Goal: Information Seeking & Learning: Learn about a topic

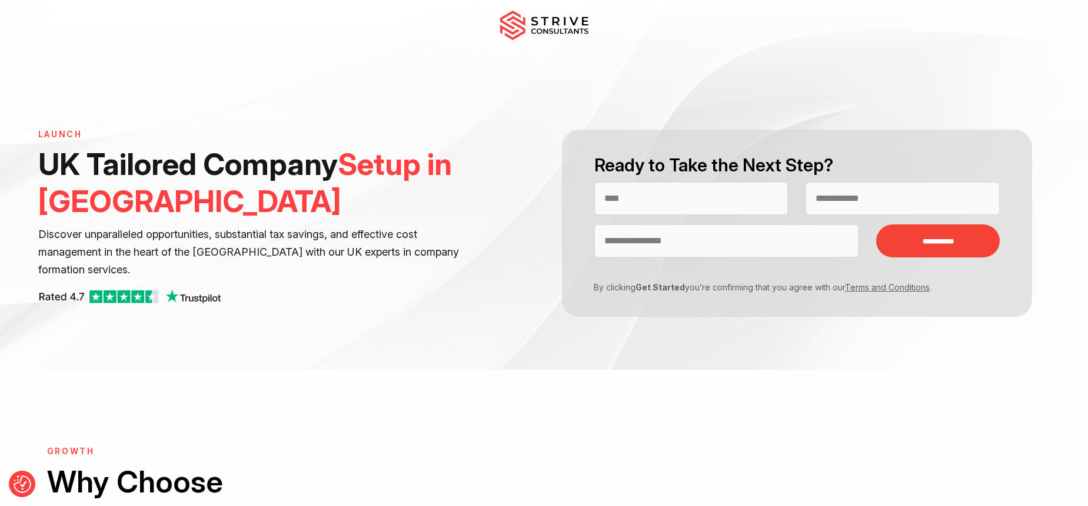
click at [547, 18] on img at bounding box center [544, 25] width 88 height 29
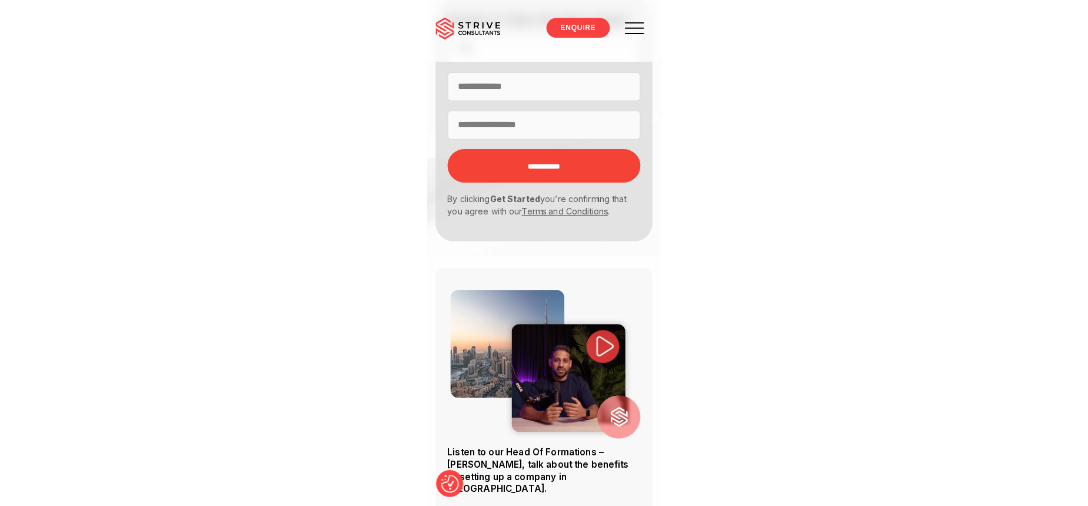
scroll to position [284, 0]
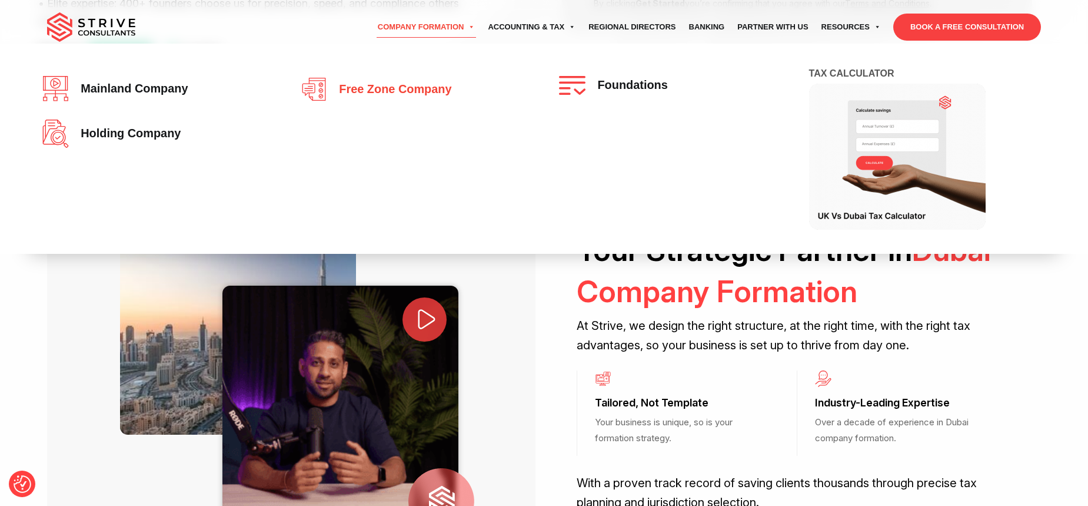
click at [366, 96] on link "Free zone company" at bounding box center [415, 89] width 228 height 26
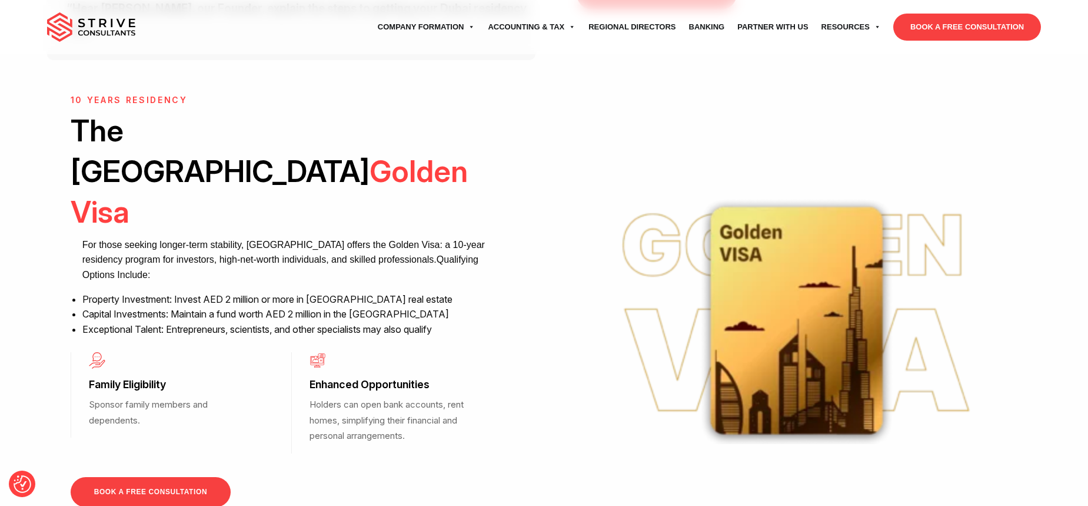
scroll to position [851, 0]
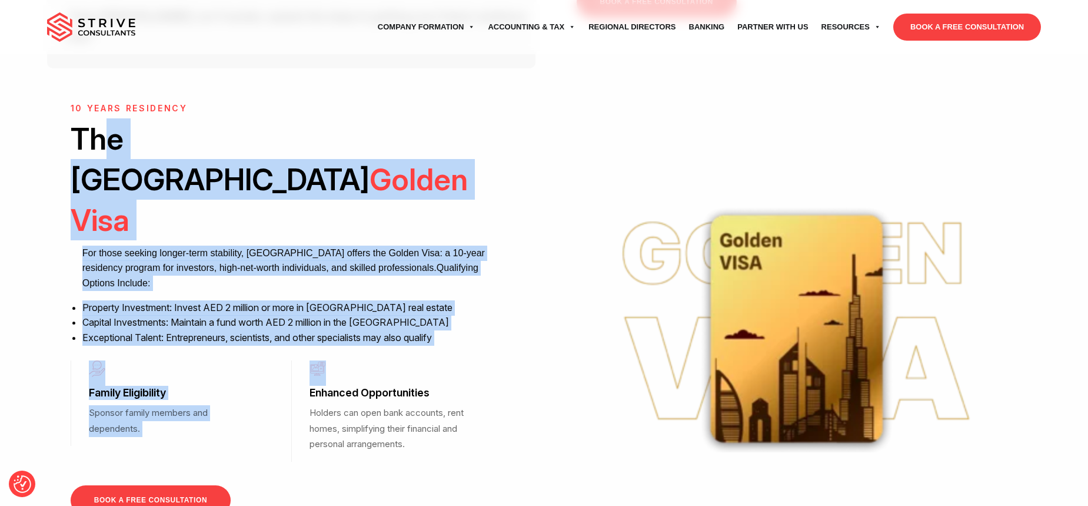
drag, startPoint x: 102, startPoint y: 74, endPoint x: 494, endPoint y: 211, distance: 415.2
click at [229, 217] on div "10 Years Residency The UAE Golden Visa For those seeking longer-term stability,…" at bounding box center [291, 309] width 441 height 411
click at [229, 118] on h2 "The UAE Golden Visa" at bounding box center [291, 179] width 441 height 122
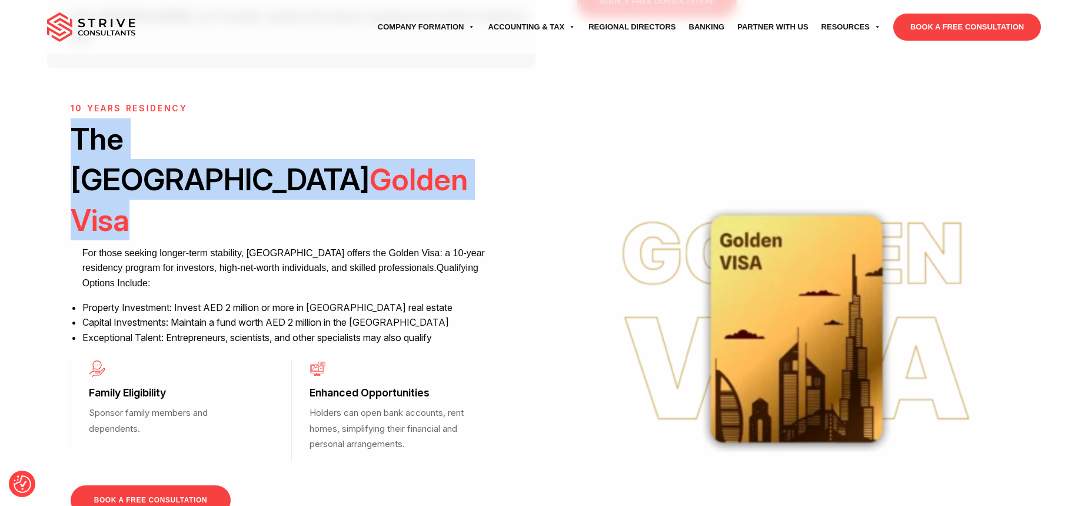
drag, startPoint x: 392, startPoint y: 83, endPoint x: 63, endPoint y: 79, distance: 329.0
click at [63, 104] on div "10 Years Residency The UAE Golden Visa For those seeking longer-term stability,…" at bounding box center [291, 334] width 488 height 460
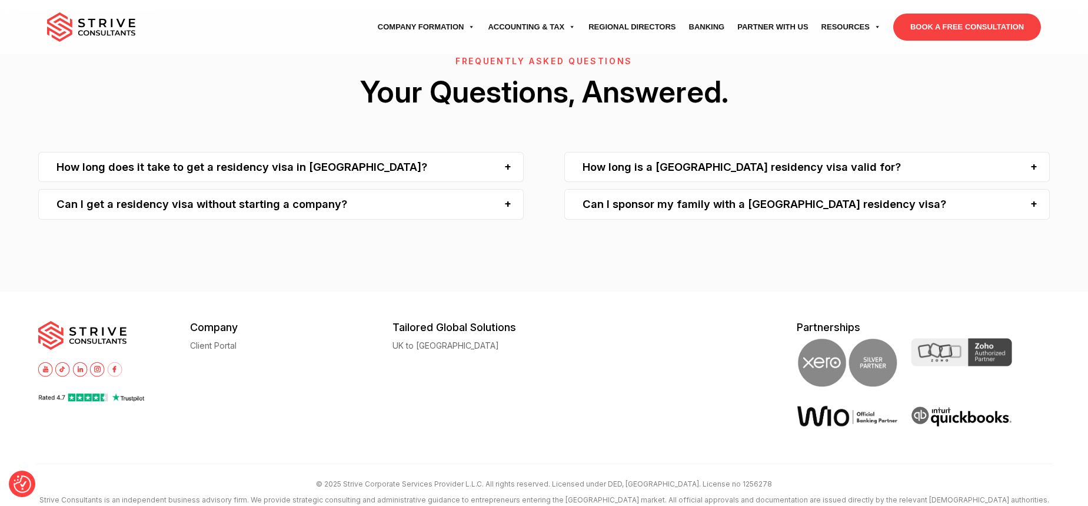
scroll to position [2744, 0]
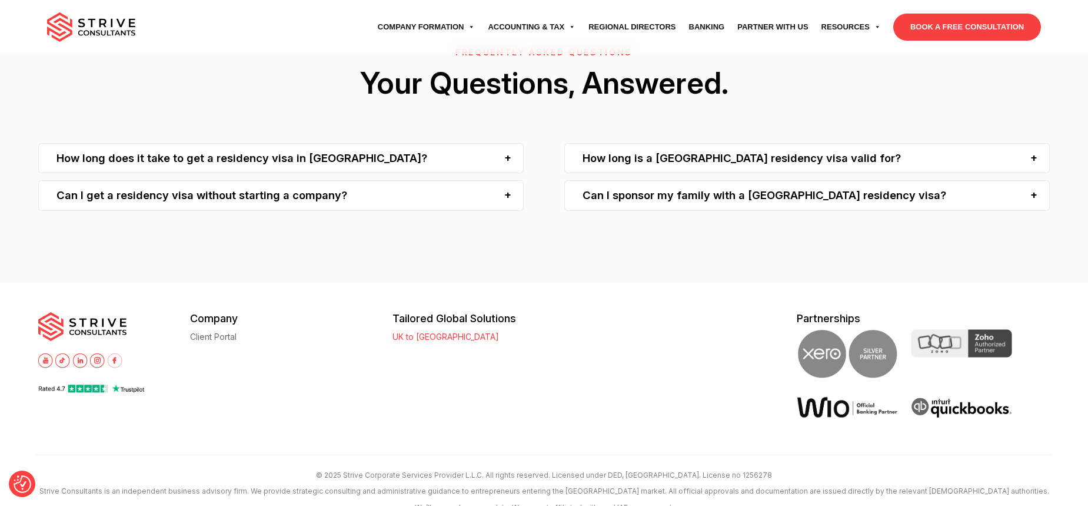
click at [229, 332] on link "UK to [GEOGRAPHIC_DATA]" at bounding box center [446, 336] width 107 height 9
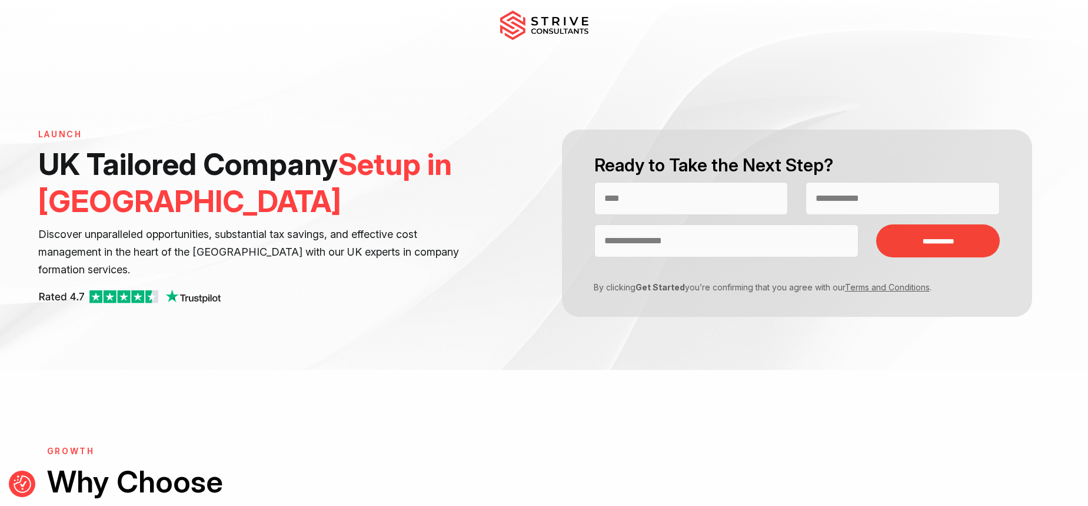
click at [525, 34] on img at bounding box center [544, 25] width 88 height 29
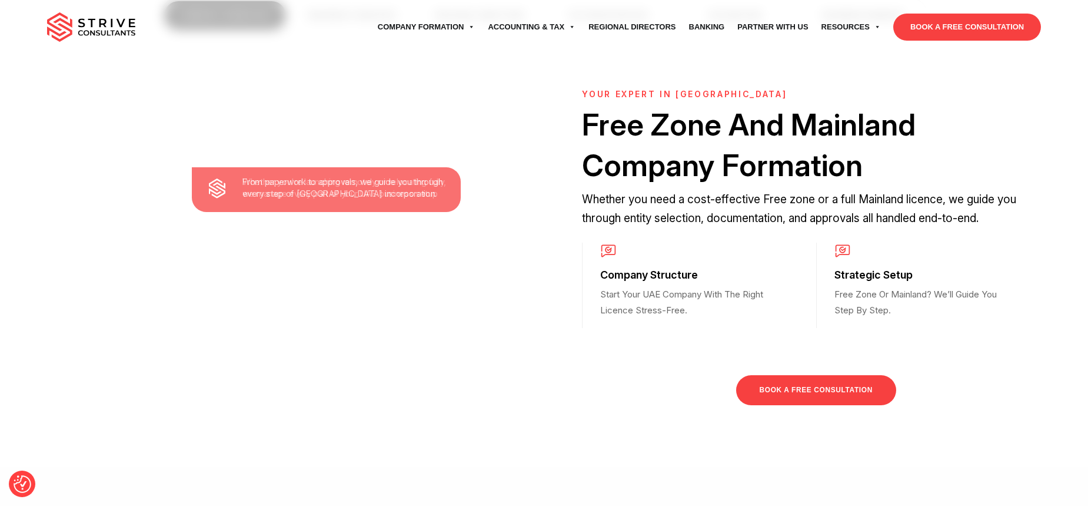
scroll to position [551, 0]
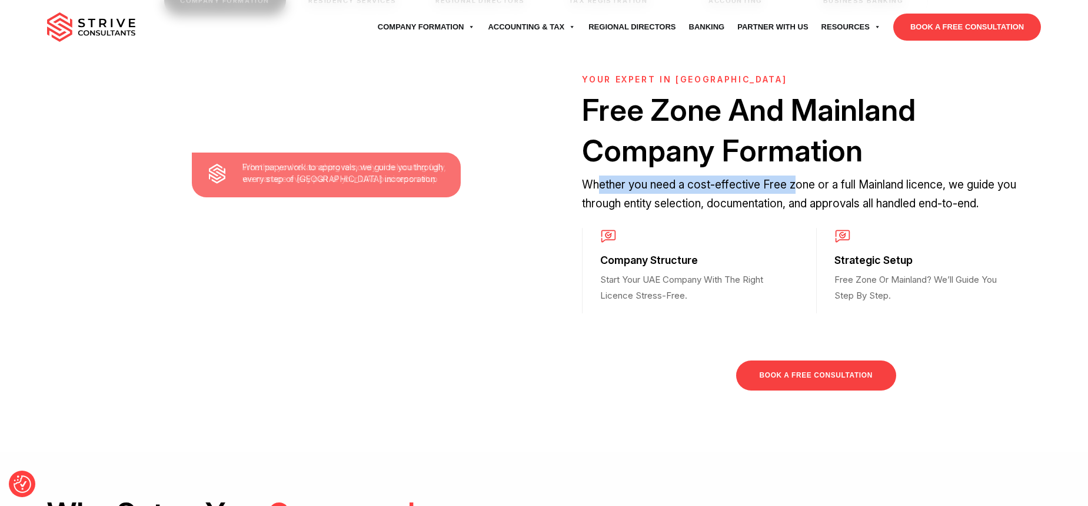
drag, startPoint x: 604, startPoint y: 182, endPoint x: 793, endPoint y: 188, distance: 189.0
click at [793, 188] on p "Whether you need a cost-effective Free zone or a full Mainland licence, we guid…" at bounding box center [816, 193] width 468 height 37
click at [794, 188] on p "Whether you need a cost-effective Free zone or a full Mainland licence, we guid…" at bounding box center [816, 193] width 468 height 37
drag, startPoint x: 789, startPoint y: 186, endPoint x: 763, endPoint y: 181, distance: 26.3
click at [763, 181] on p "Whether you need a cost-effective Free zone or a full Mainland licence, we guid…" at bounding box center [816, 193] width 468 height 37
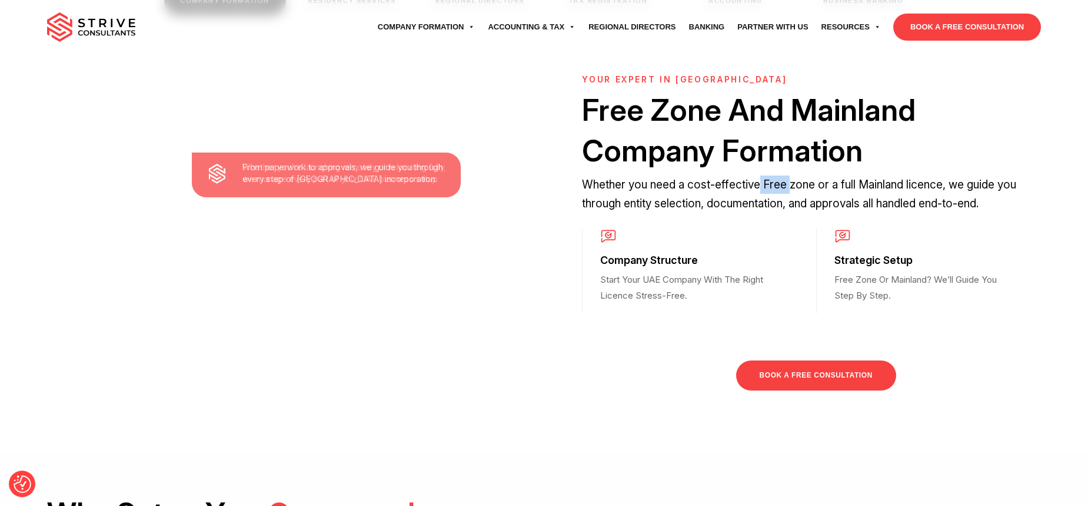
click at [763, 181] on p "Whether you need a cost-effective Free zone or a full Mainland licence, we guid…" at bounding box center [816, 193] width 468 height 37
drag, startPoint x: 763, startPoint y: 181, endPoint x: 779, endPoint y: 182, distance: 16.0
click at [779, 182] on p "Whether you need a cost-effective Free zone or a full Mainland licence, we guid…" at bounding box center [816, 193] width 468 height 37
click at [764, 179] on p "Whether you need a cost-effective Free zone or a full Mainland licence, we guid…" at bounding box center [816, 193] width 468 height 37
click at [867, 183] on p "Whether you need a cost-effective Free zone or a full Mainland licence, we guid…" at bounding box center [816, 193] width 468 height 37
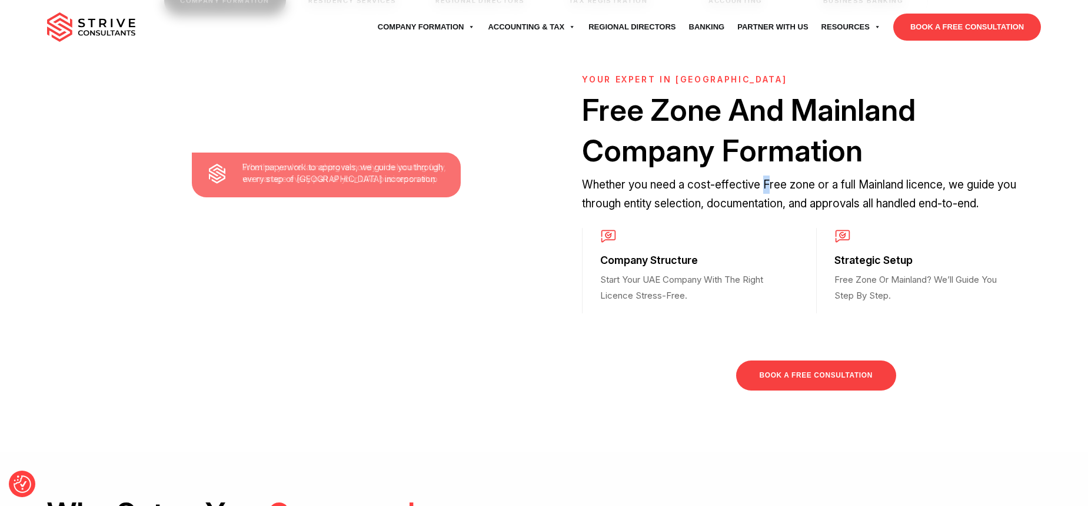
click at [764, 178] on p "Whether you need a cost-effective Free zone or a full Mainland licence, we guid…" at bounding box center [816, 193] width 468 height 37
click at [771, 189] on p "Whether you need a cost-effective Free zone or a full Mainland licence, we guid…" at bounding box center [816, 193] width 468 height 37
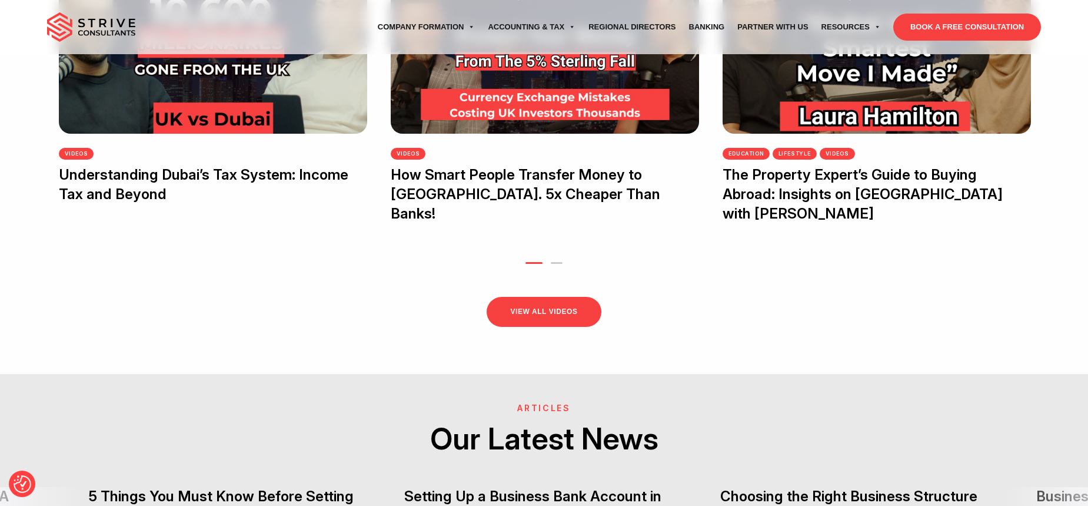
scroll to position [2867, 0]
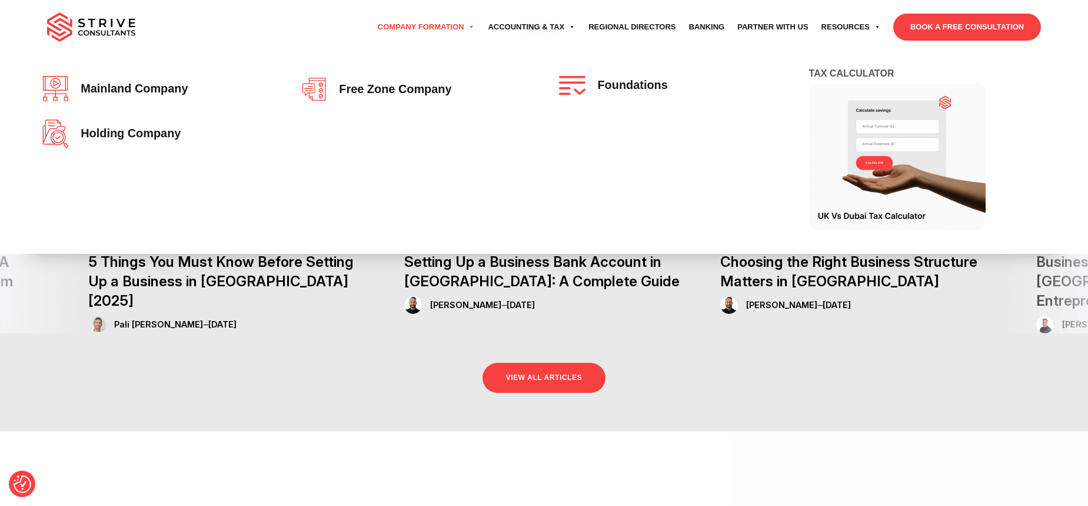
click at [432, 26] on link "Company Formation" at bounding box center [426, 27] width 111 height 33
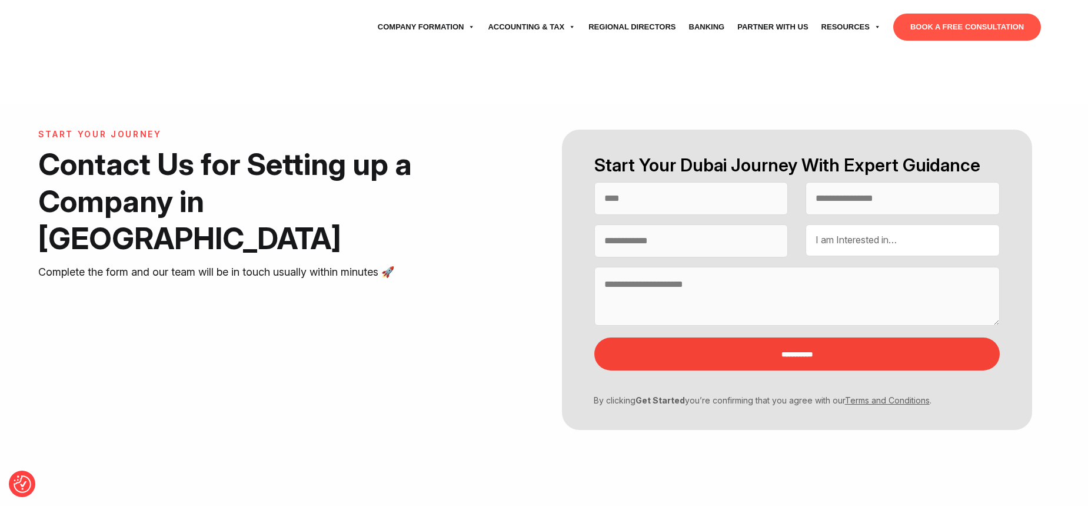
select select "Contact form"
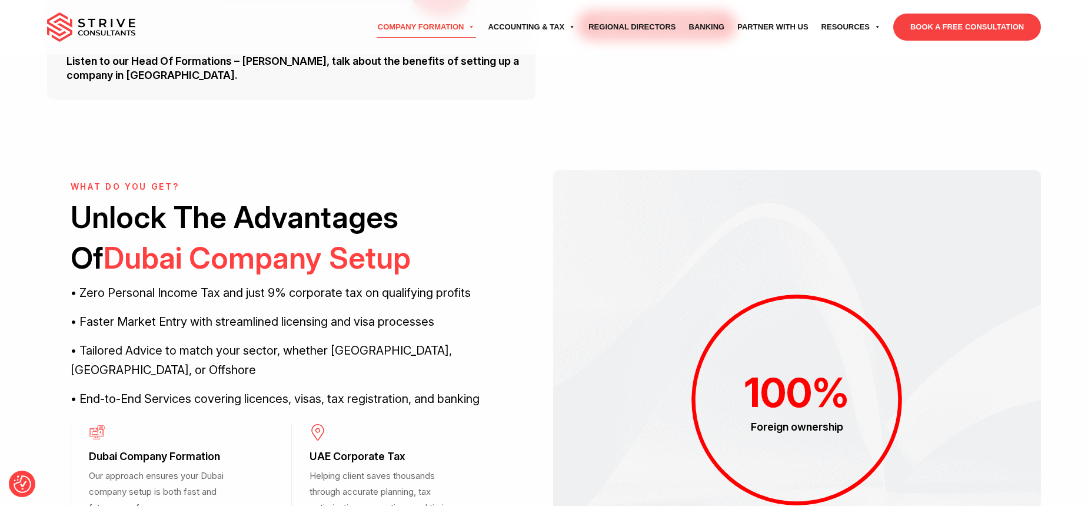
scroll to position [827, 0]
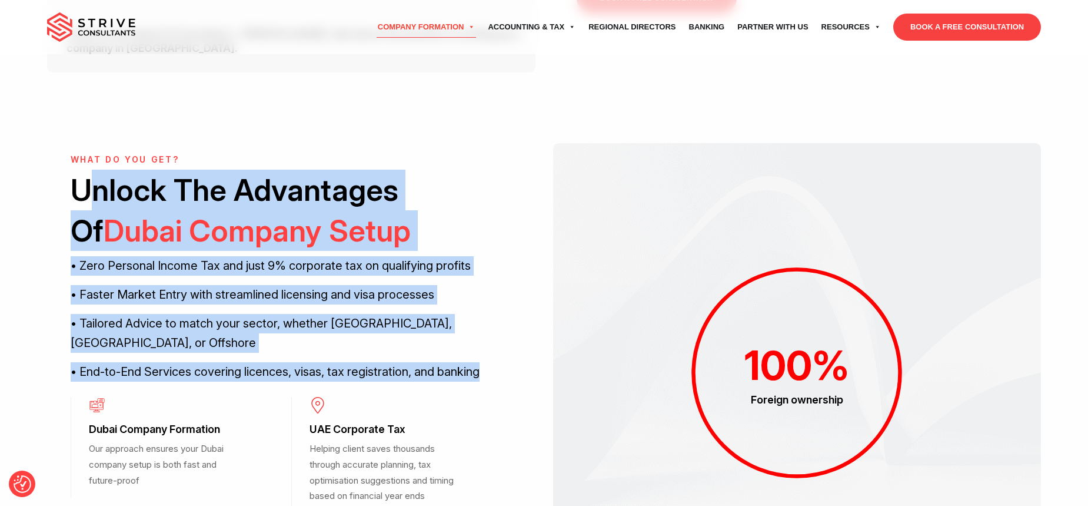
drag, startPoint x: 487, startPoint y: 325, endPoint x: 86, endPoint y: 168, distance: 431.2
click at [88, 170] on div "What do you get? Unlock The Advantages Of Dubai Company Setup • Zero Personal I…" at bounding box center [291, 273] width 441 height 236
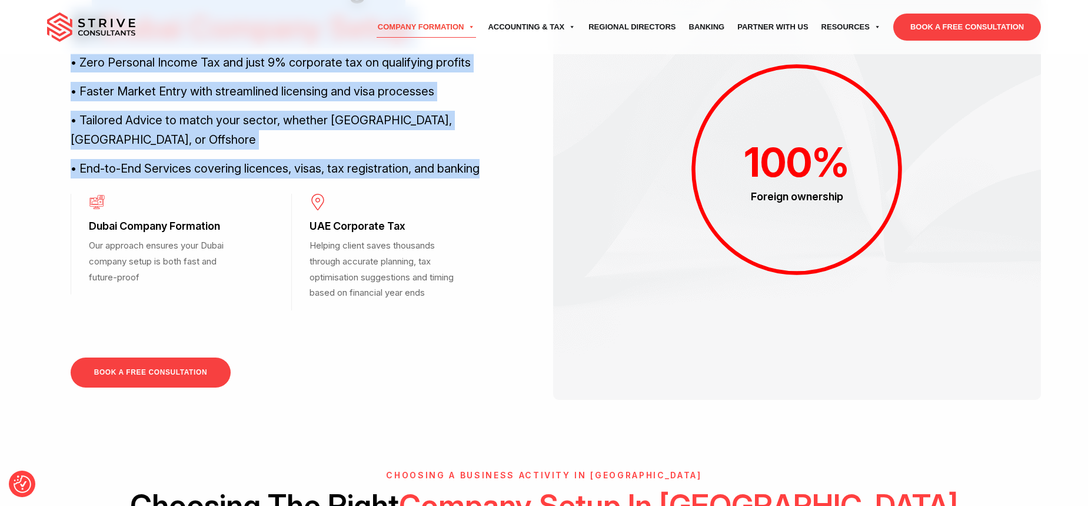
scroll to position [1030, 0]
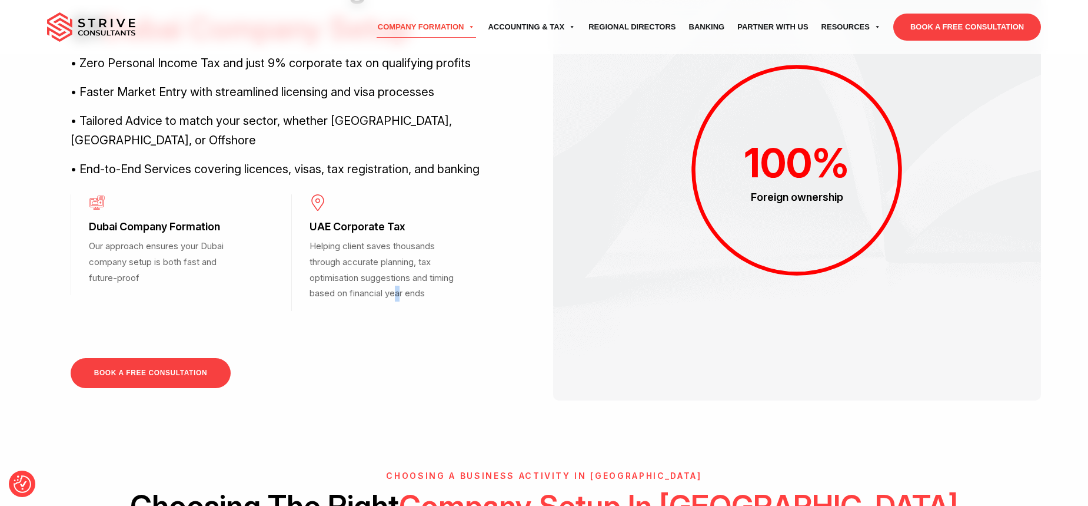
click at [400, 243] on p "Helping client saves thousands through accurate planning, tax optimisation sugg…" at bounding box center [389, 269] width 158 height 63
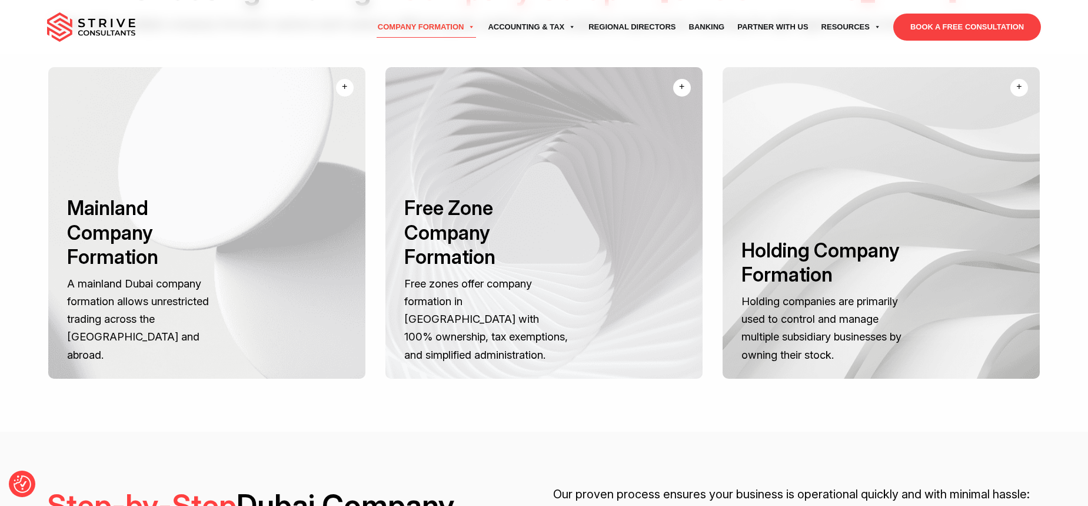
scroll to position [1547, 0]
drag, startPoint x: 865, startPoint y: 314, endPoint x: 745, endPoint y: 256, distance: 133.2
click at [802, 291] on p "Holding companies are primarily used to control and manage multiple subsidiary …" at bounding box center [823, 326] width 165 height 71
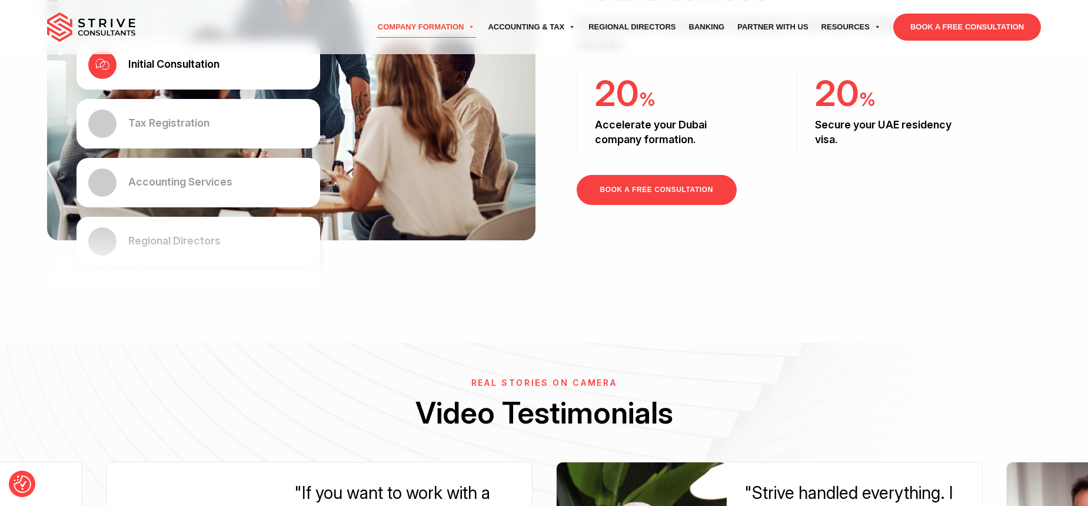
scroll to position [3128, 0]
